Goal: Task Accomplishment & Management: Complete application form

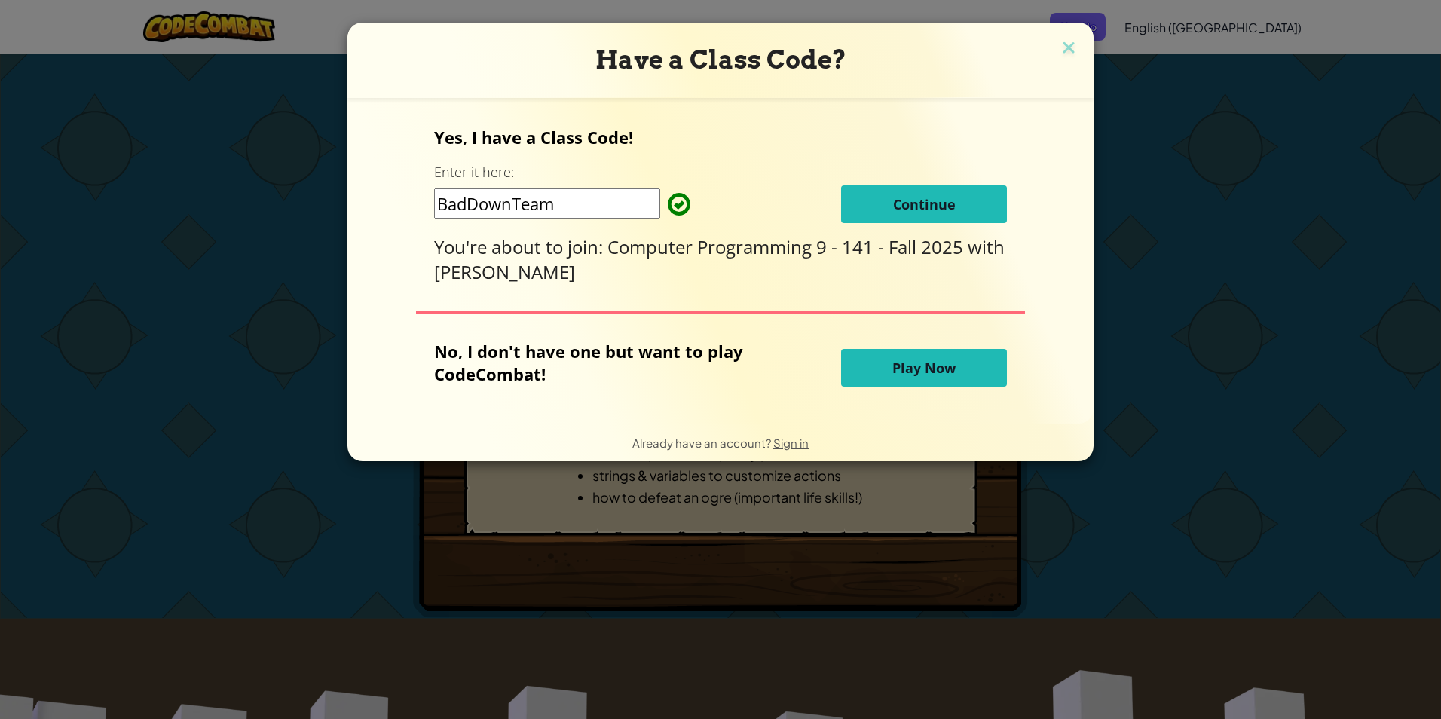
click at [511, 204] on input "BadDownTeam" at bounding box center [547, 203] width 226 height 30
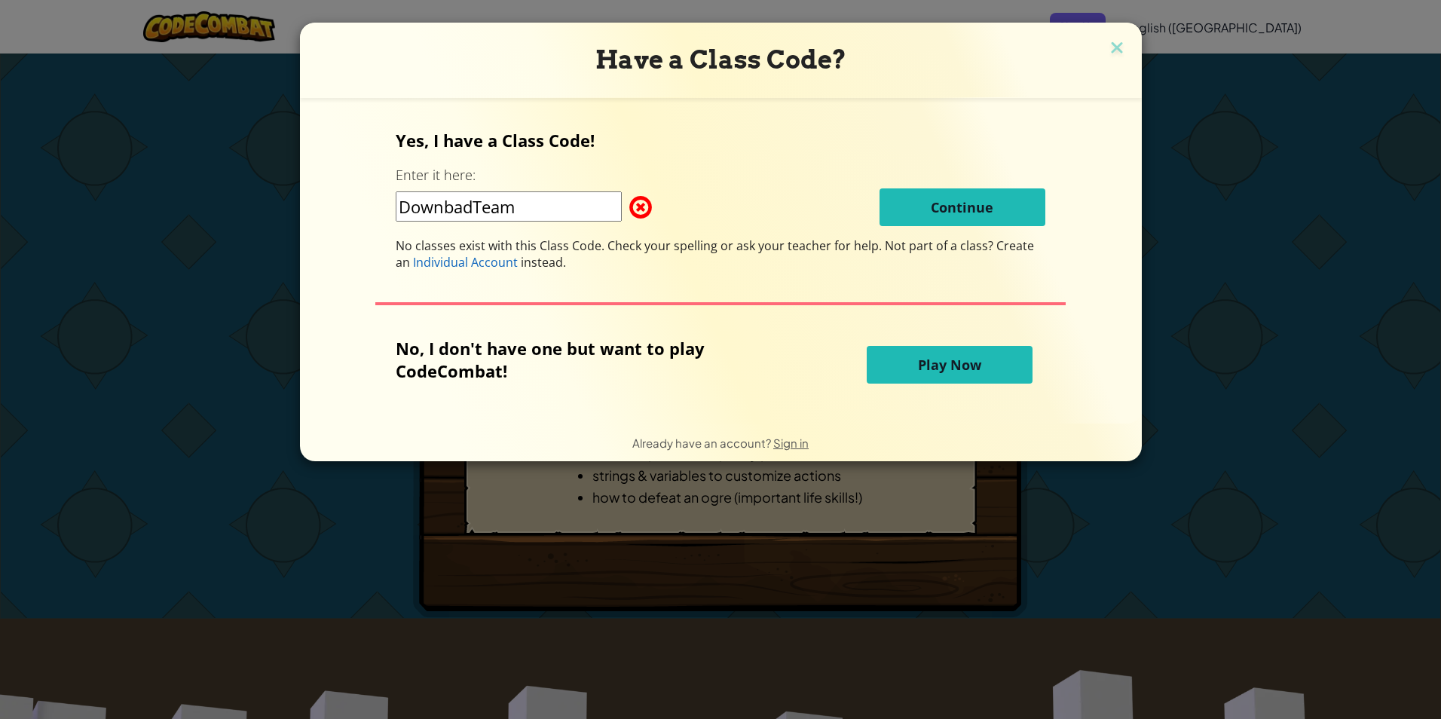
click at [534, 214] on input "DownbadTeam" at bounding box center [509, 206] width 226 height 30
click at [476, 204] on input "DownbadTeam" at bounding box center [509, 206] width 226 height 30
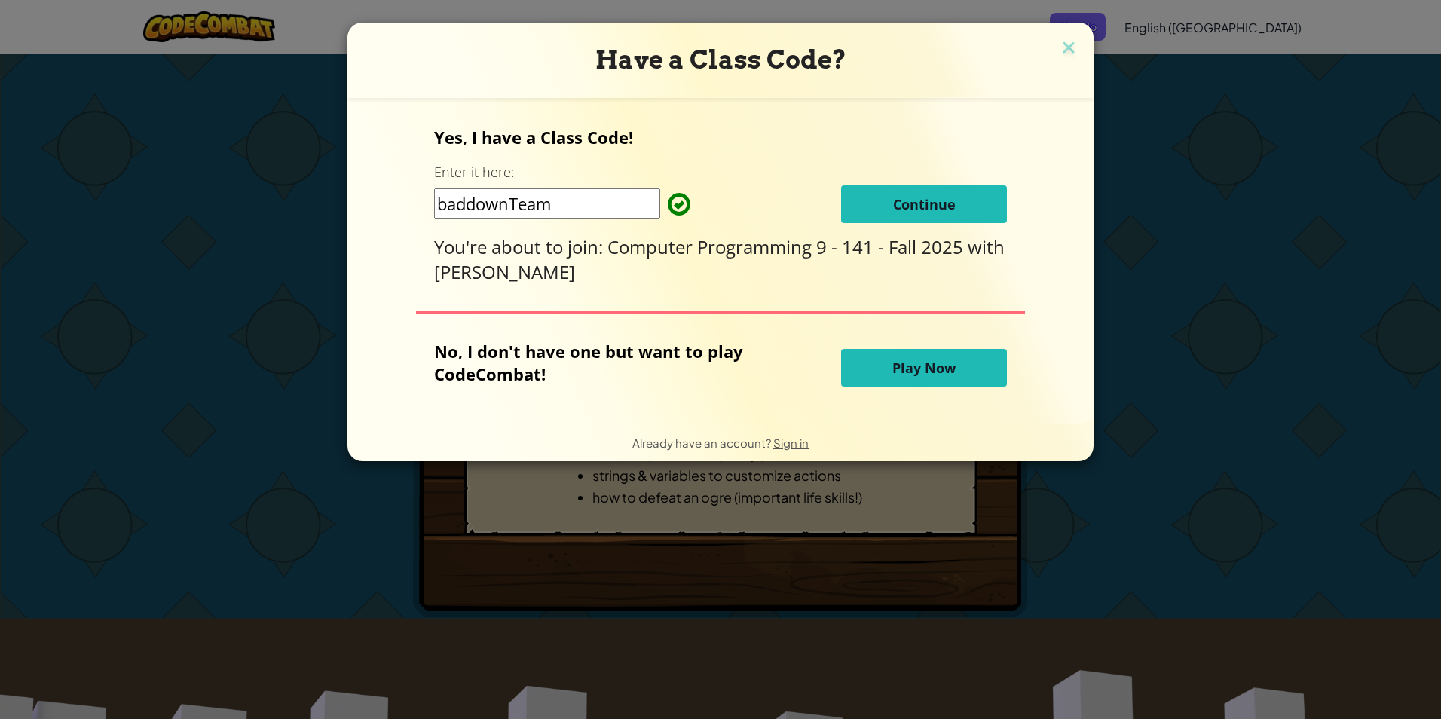
click at [577, 200] on input "baddownTeam" at bounding box center [547, 203] width 226 height 30
type input "baddownTeam"
click at [882, 200] on button "Continue" at bounding box center [924, 204] width 166 height 38
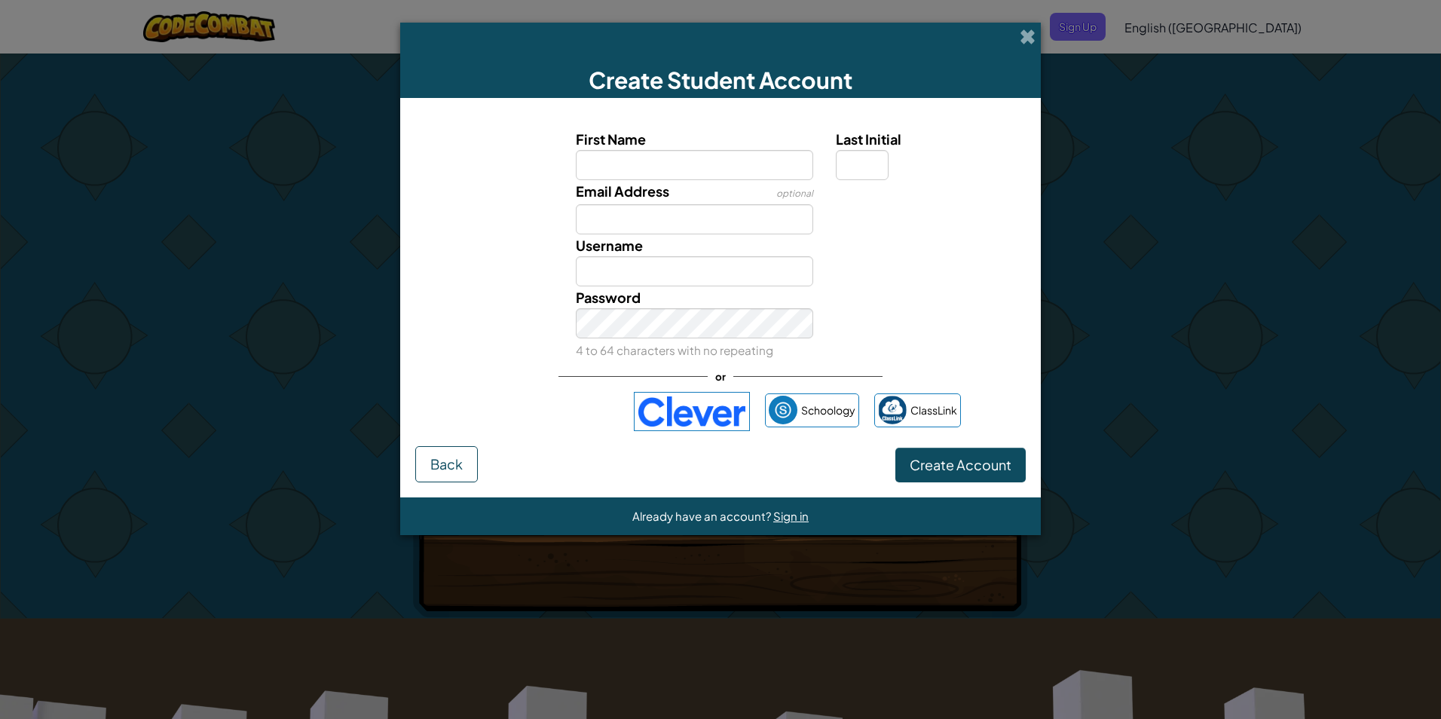
click at [1197, 193] on div "Create Student Account First Name Last Initial Email Address optional Username …" at bounding box center [720, 359] width 1441 height 719
click at [738, 149] on label "First Name" at bounding box center [695, 139] width 238 height 22
click at [738, 150] on input "First Name" at bounding box center [695, 165] width 238 height 30
click at [1023, 37] on span at bounding box center [1028, 37] width 16 height 16
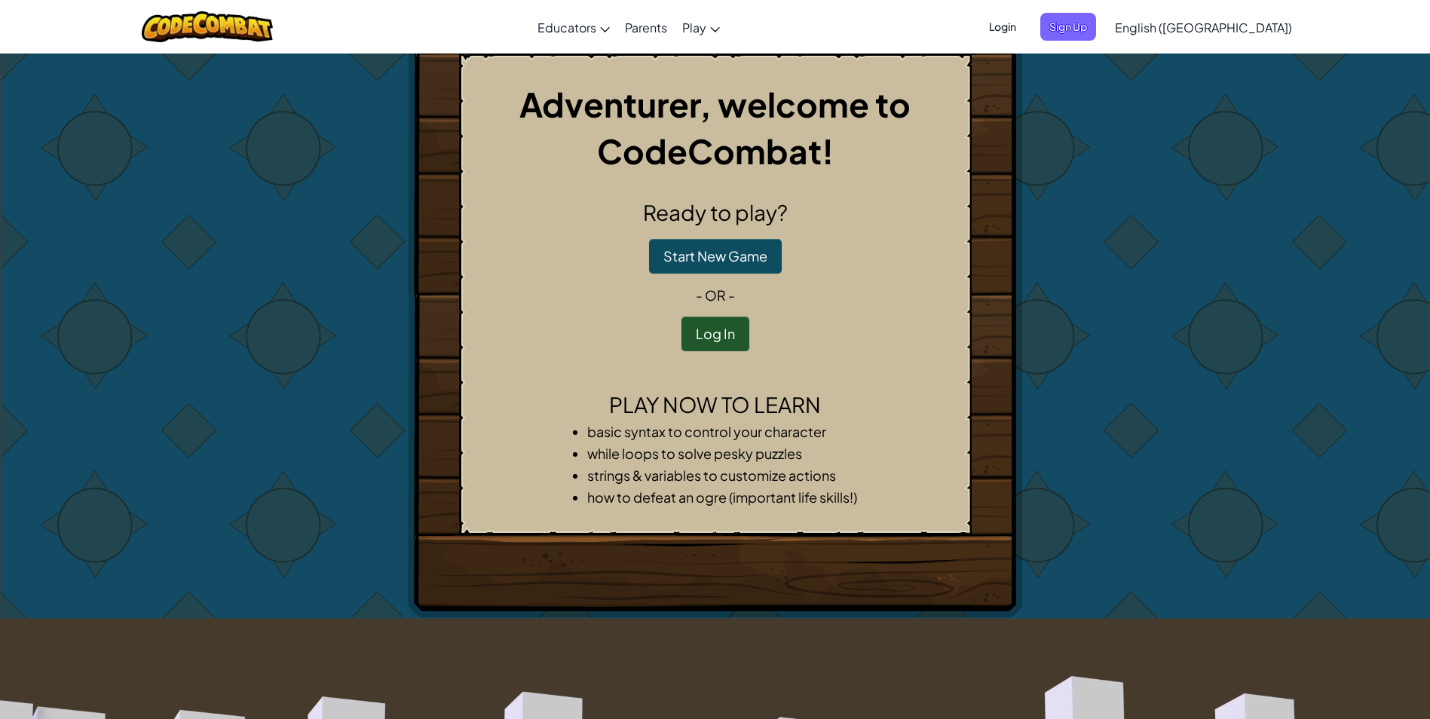
click at [1025, 26] on span "Login" at bounding box center [1002, 27] width 45 height 28
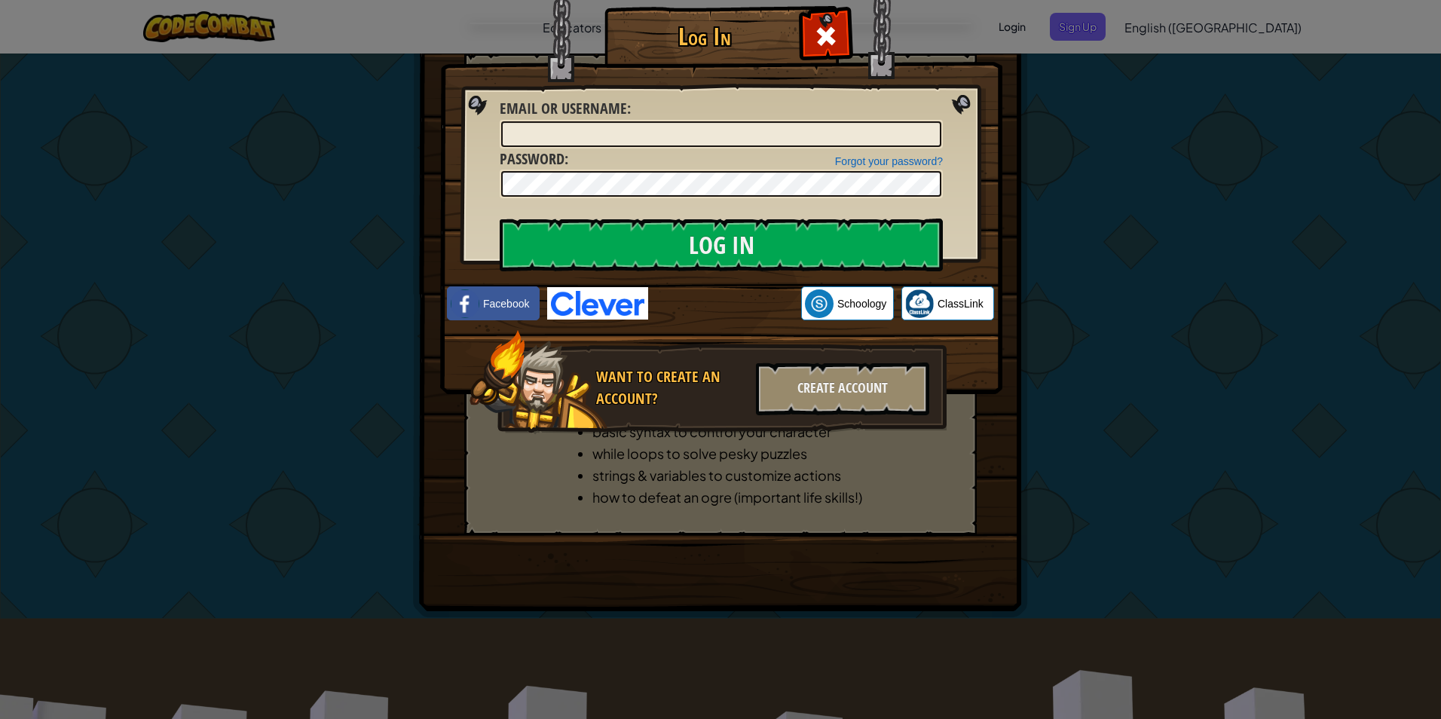
drag, startPoint x: 1148, startPoint y: 69, endPoint x: 1141, endPoint y: 68, distance: 7.7
click at [1148, 70] on div "Log In Unknown Error Email or Username : Forgot your password? Password : Log I…" at bounding box center [720, 359] width 1441 height 719
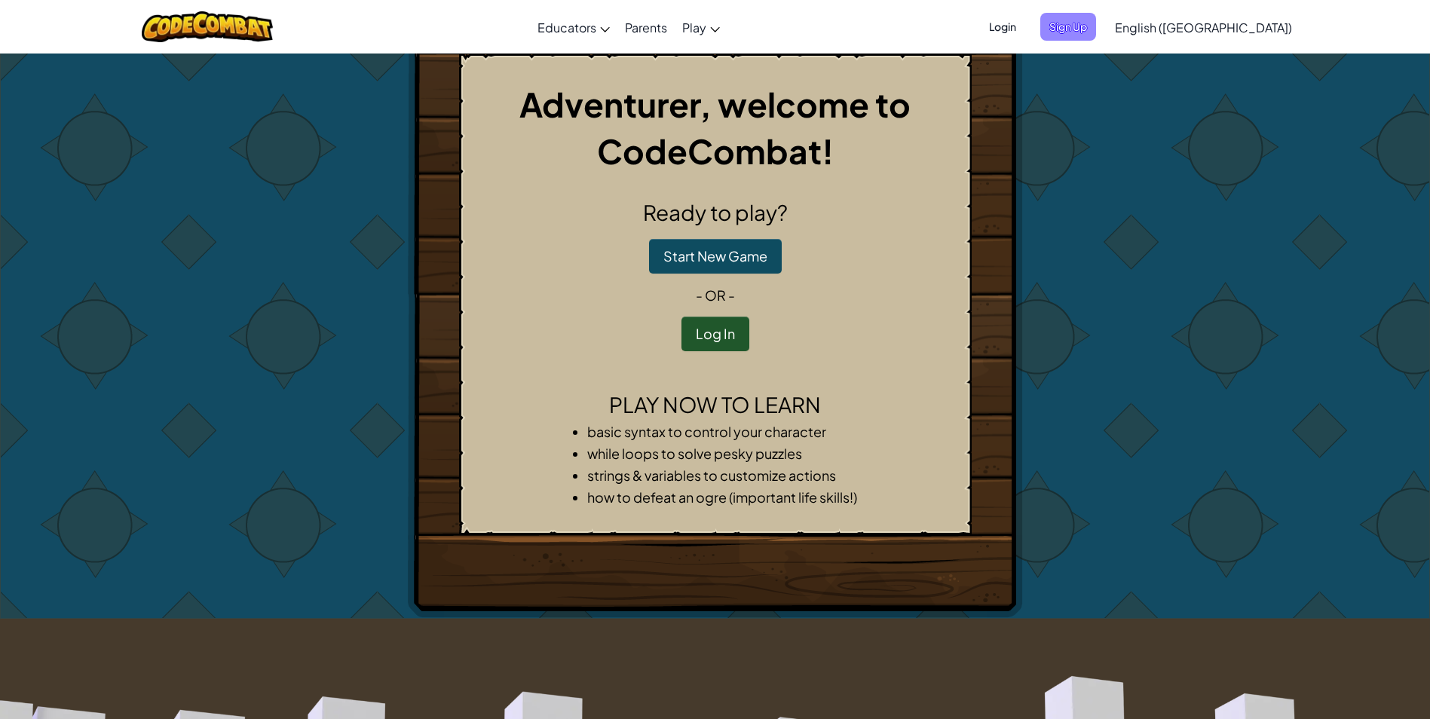
click at [1096, 35] on span "Sign Up" at bounding box center [1068, 27] width 56 height 28
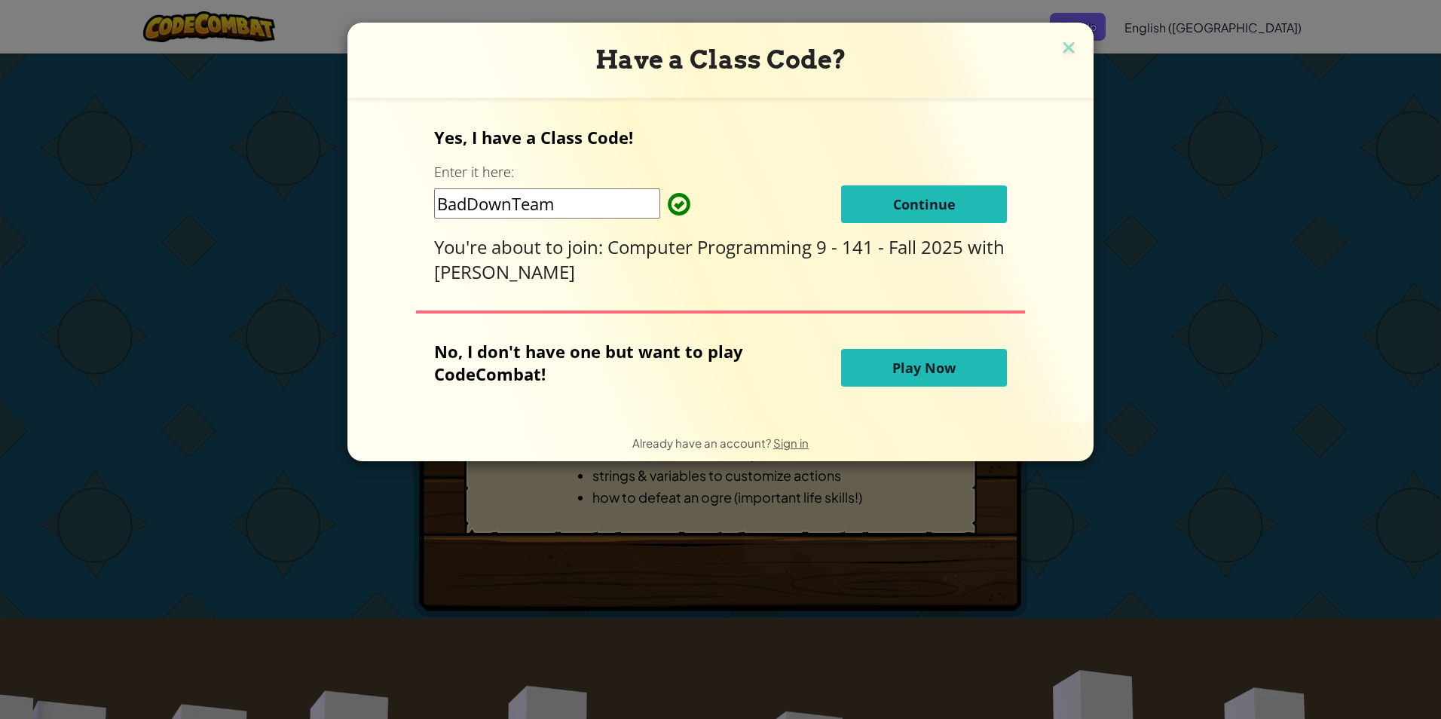
click at [961, 195] on button "Continue" at bounding box center [924, 204] width 166 height 38
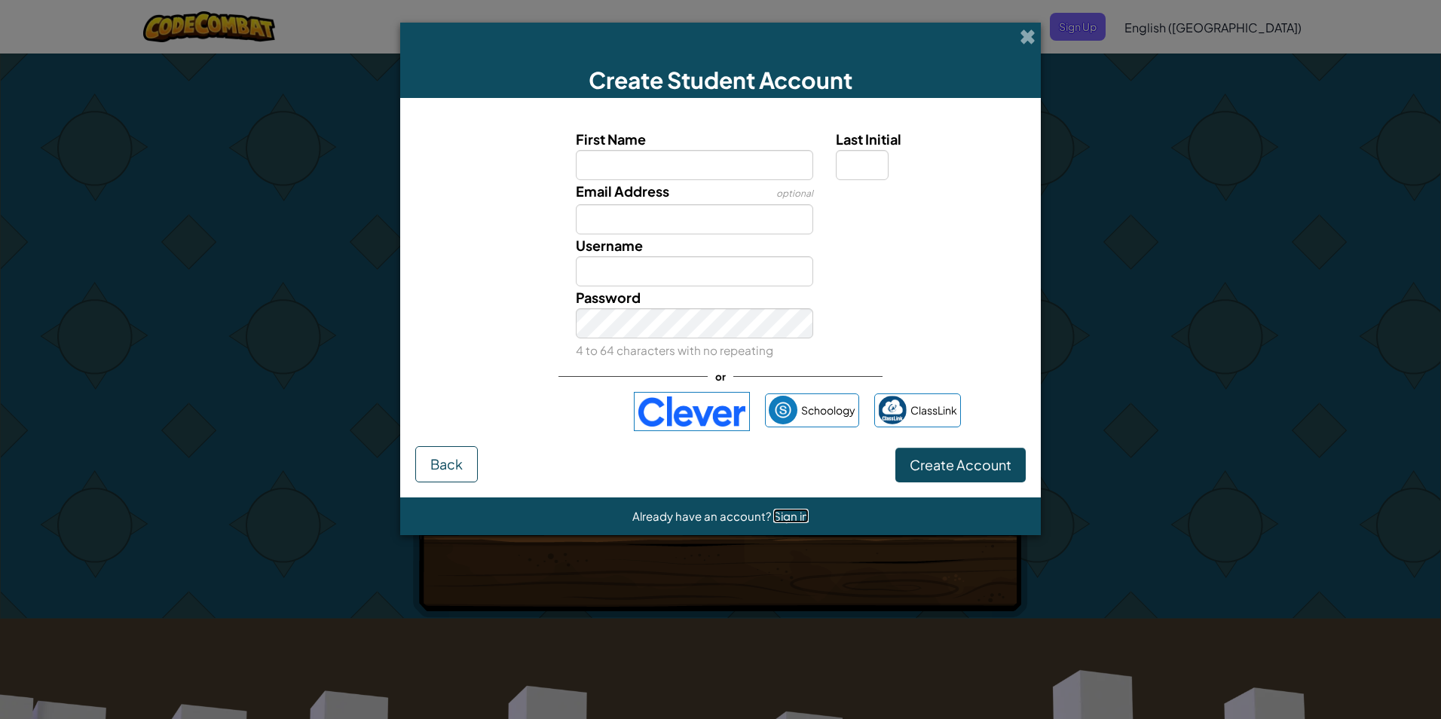
click at [791, 518] on span "Sign in" at bounding box center [790, 516] width 35 height 14
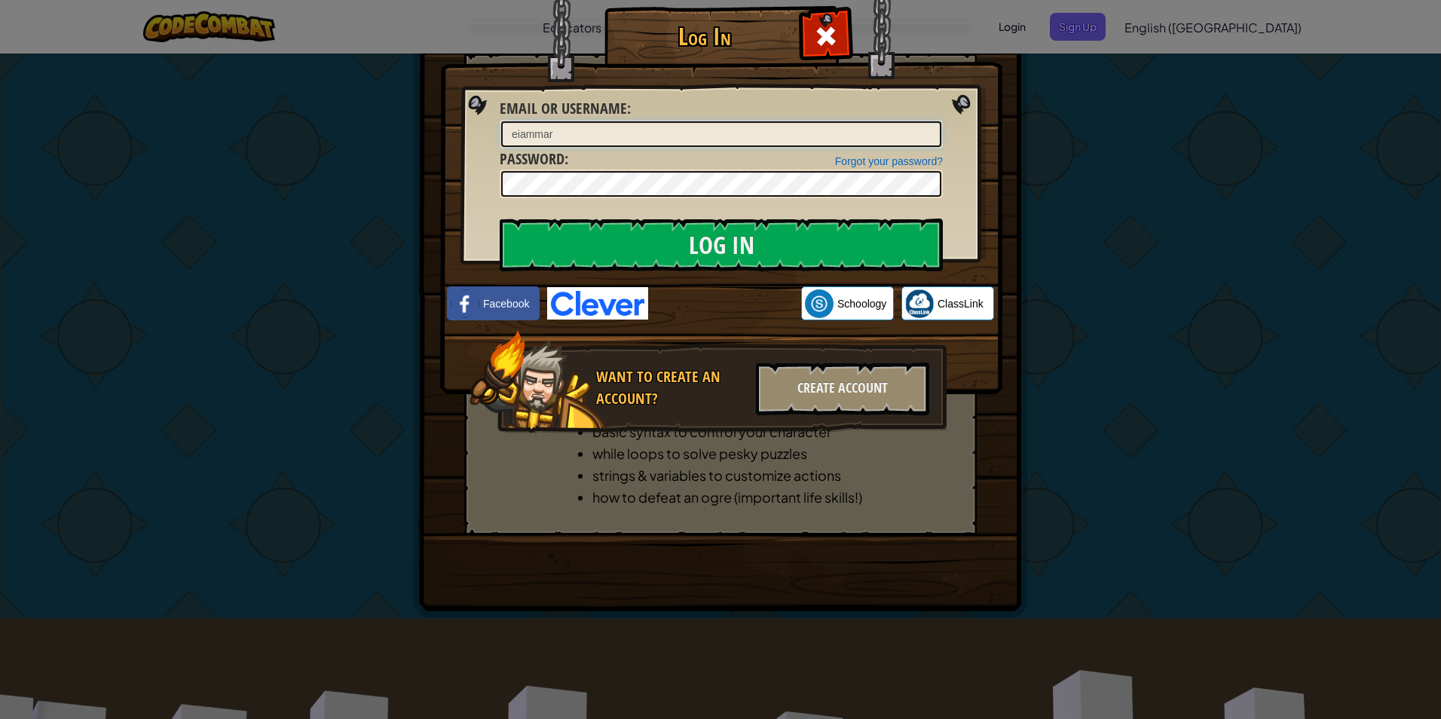
type input "eiammar"
click at [500, 219] on input "Log In" at bounding box center [721, 245] width 443 height 53
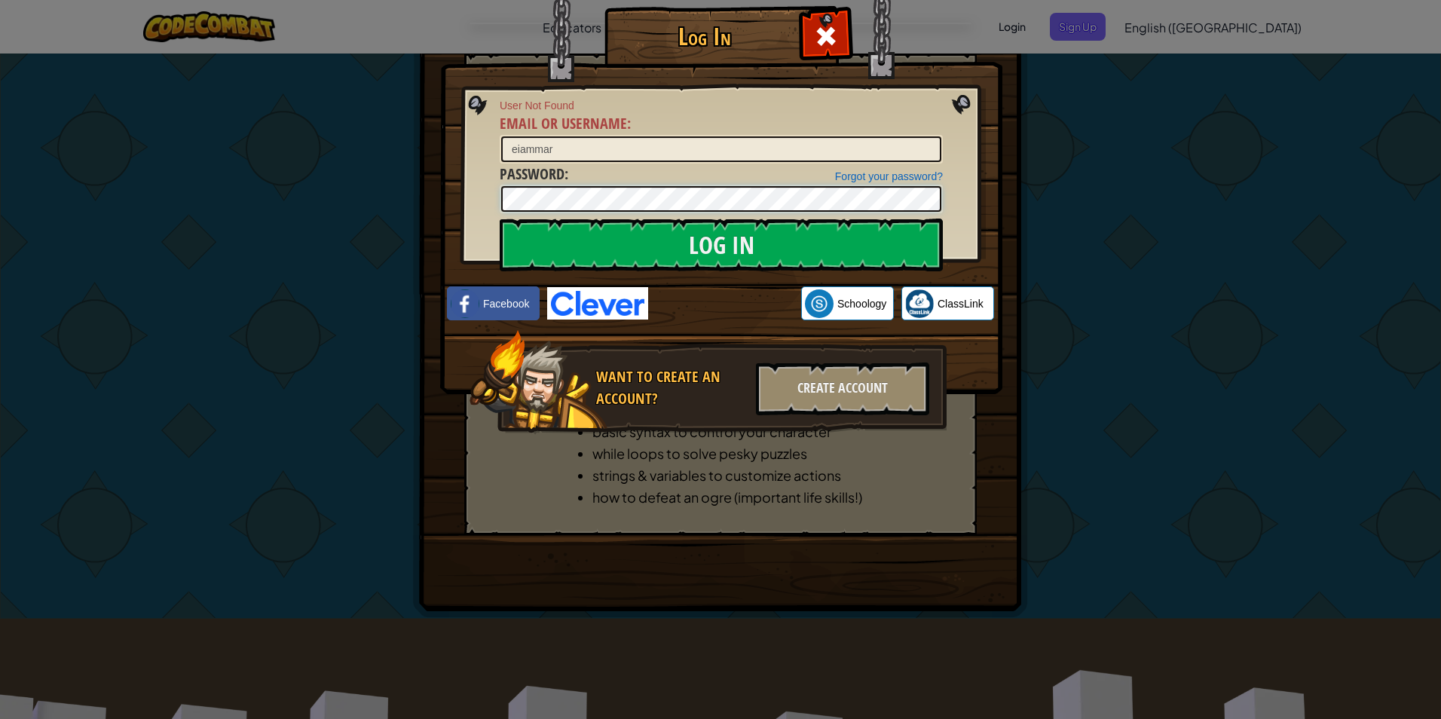
click at [500, 219] on input "Log In" at bounding box center [721, 245] width 443 height 53
click at [827, 36] on span at bounding box center [826, 36] width 24 height 24
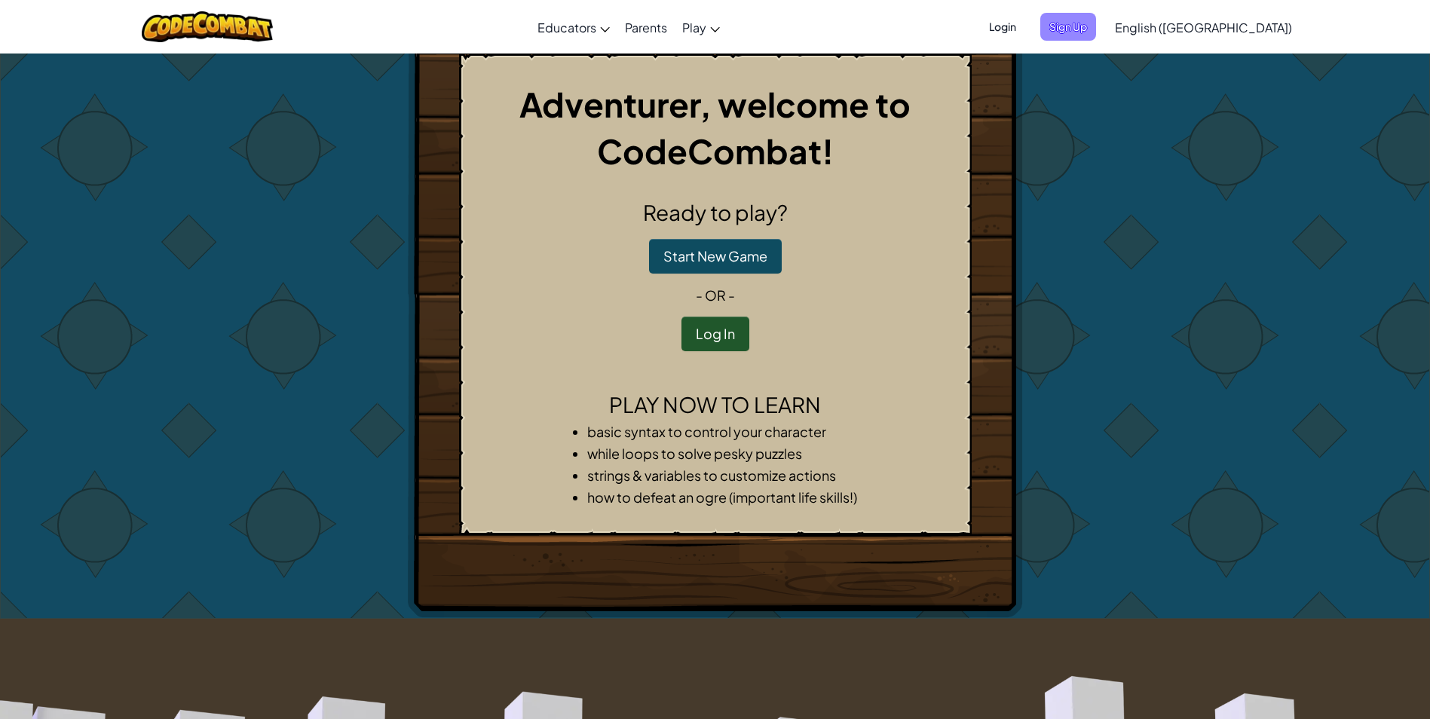
click at [1096, 32] on span "Sign Up" at bounding box center [1068, 27] width 56 height 28
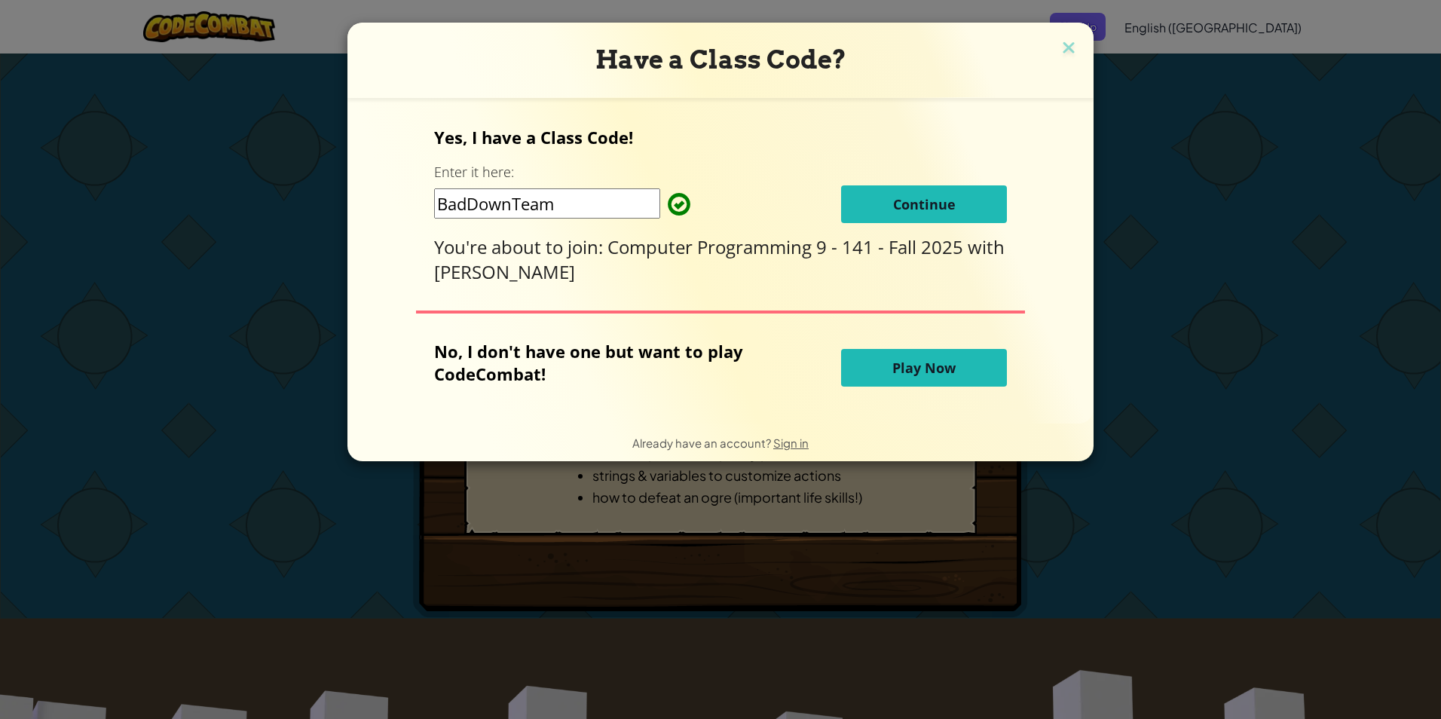
click at [860, 202] on button "Continue" at bounding box center [924, 204] width 166 height 38
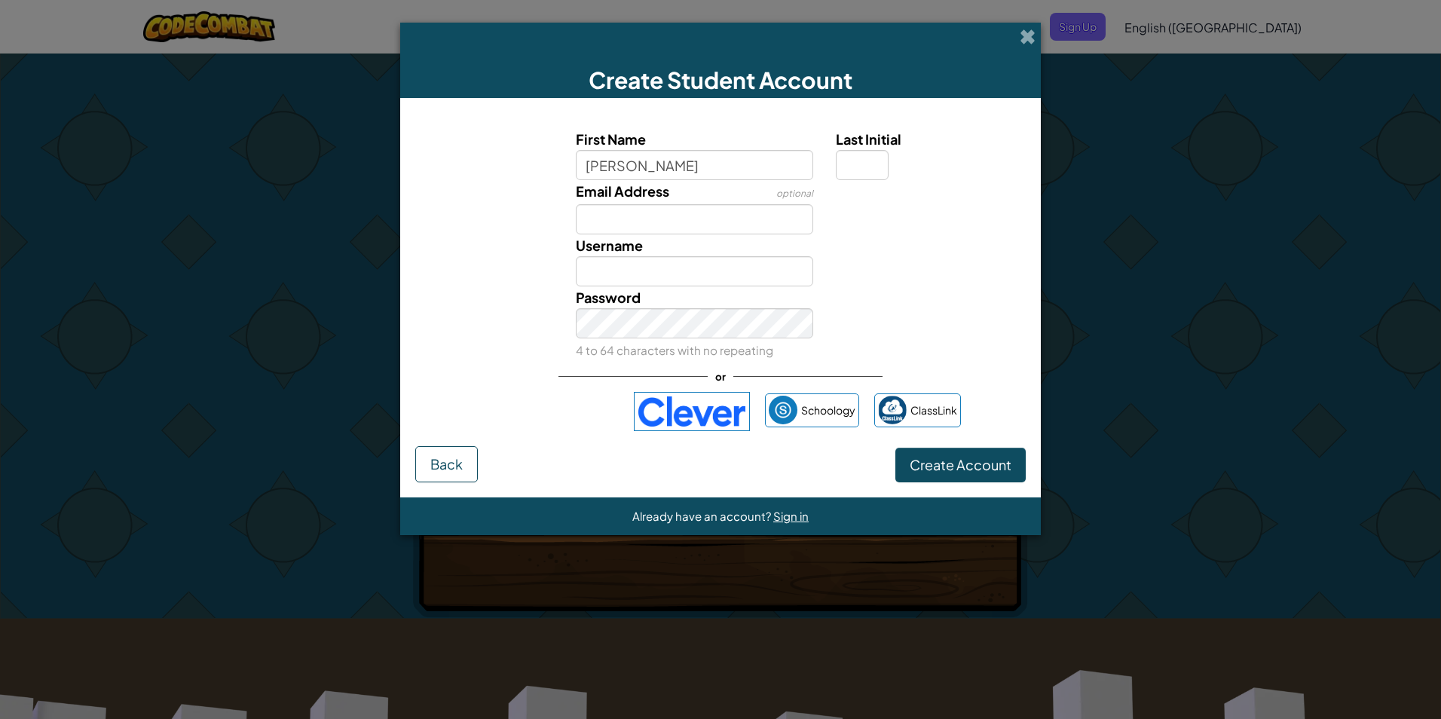
type input "EihabAmmarAbbker"
type input "A"
type input "EihabAmmarAbbkerA"
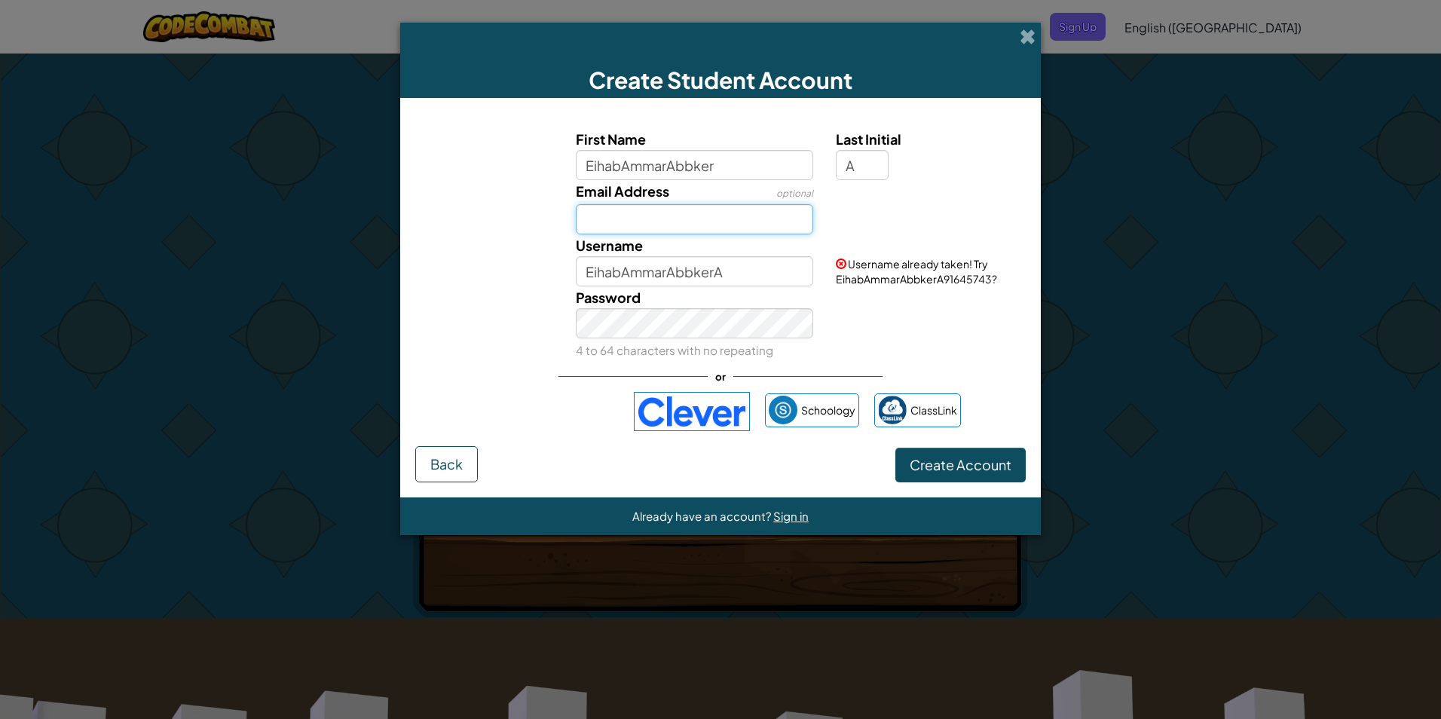
click at [647, 219] on input "Email Address" at bounding box center [695, 219] width 238 height 30
type input "a"
type input "[PERSON_NAME][EMAIL_ADDRESS][DOMAIN_NAME]"
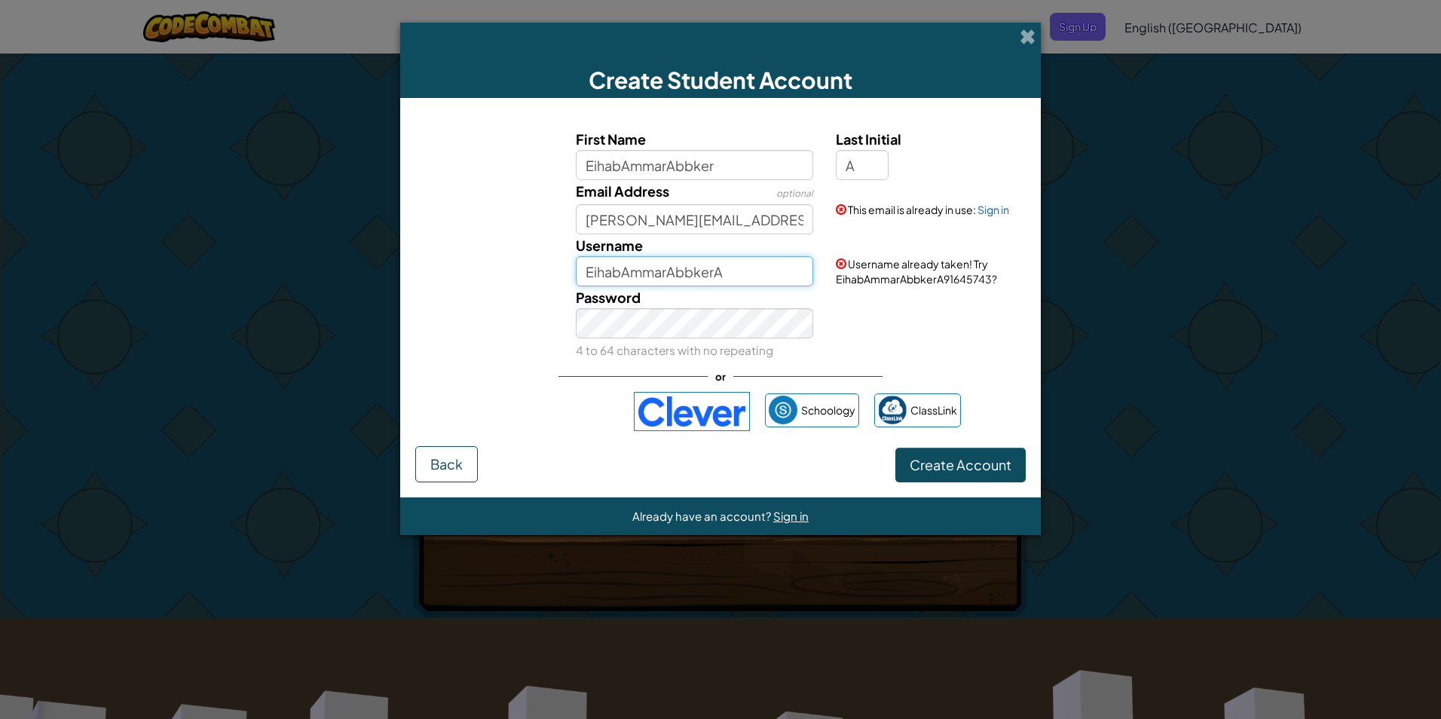
click at [747, 280] on input "EihabAmmarAbbkerA" at bounding box center [695, 271] width 238 height 30
type input "E"
click at [1031, 34] on span at bounding box center [1028, 37] width 16 height 16
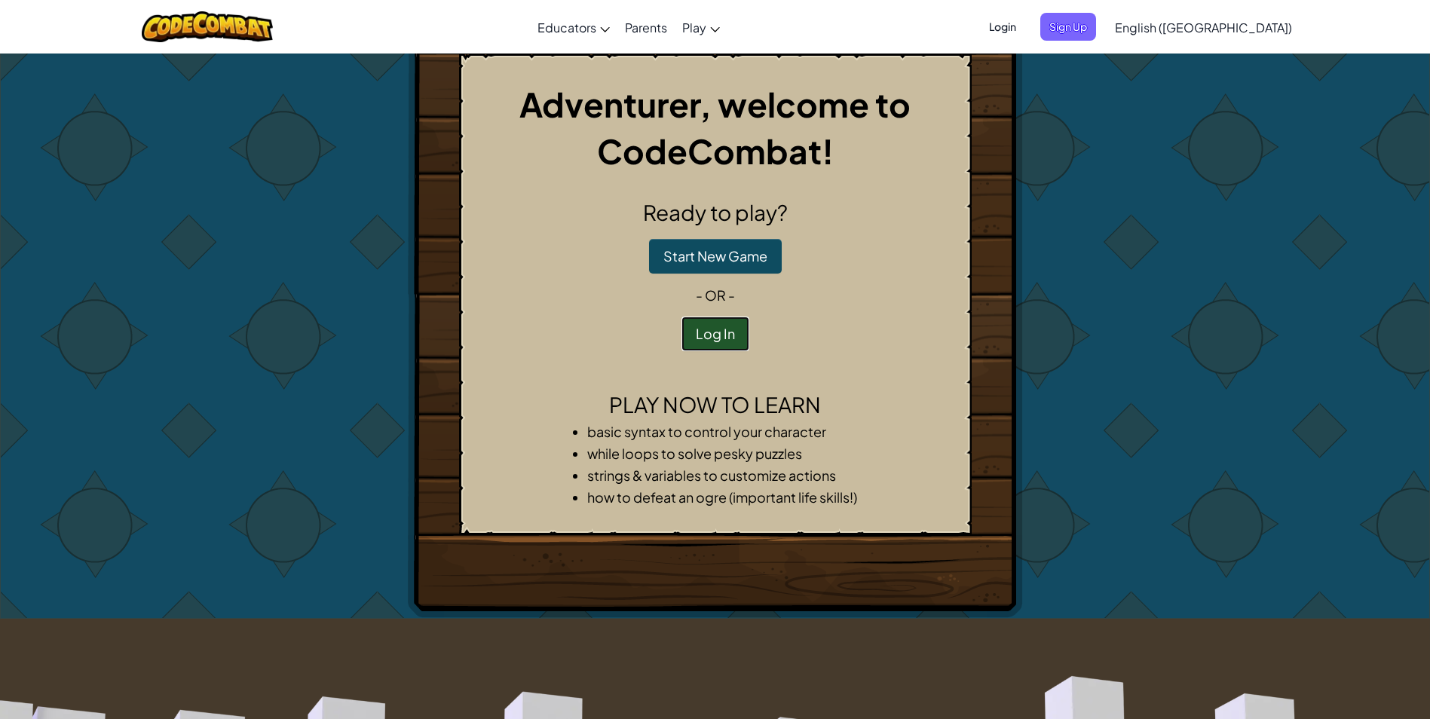
click at [696, 336] on button "Log In" at bounding box center [715, 333] width 68 height 35
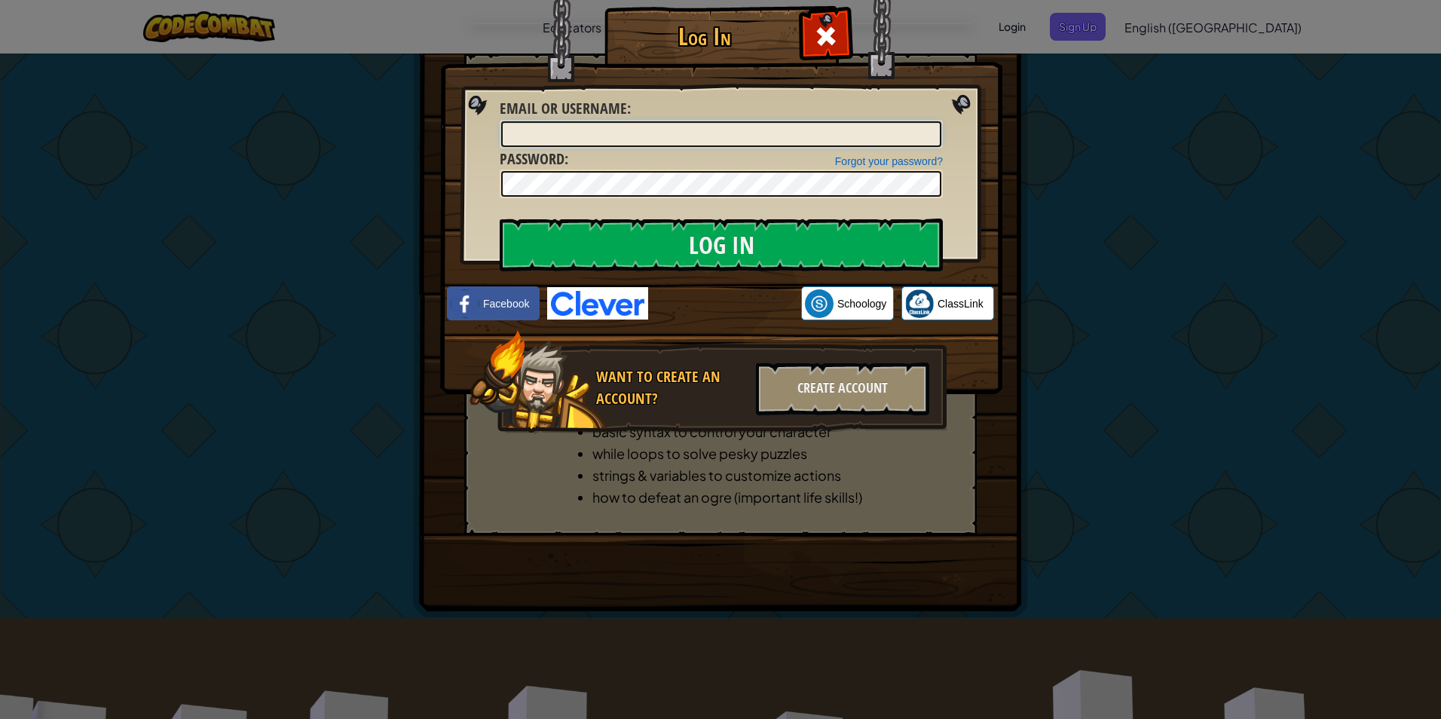
click at [804, 139] on input "Email or Username :" at bounding box center [721, 134] width 440 height 26
type input "[PERSON_NAME][EMAIL_ADDRESS][DOMAIN_NAME]"
click at [500, 219] on input "Log In" at bounding box center [721, 245] width 443 height 53
